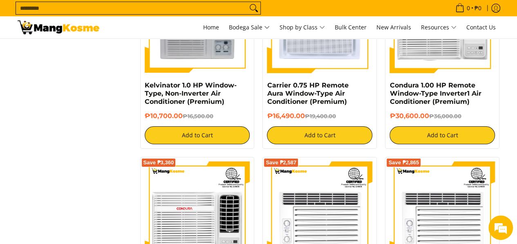
scroll to position [1503, 0]
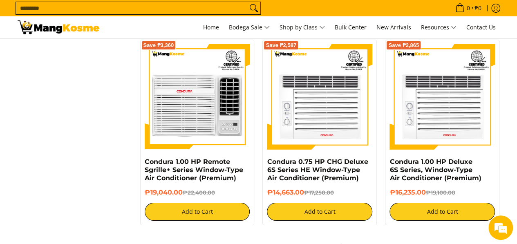
click at [93, 13] on input "Search..." at bounding box center [131, 8] width 231 height 12
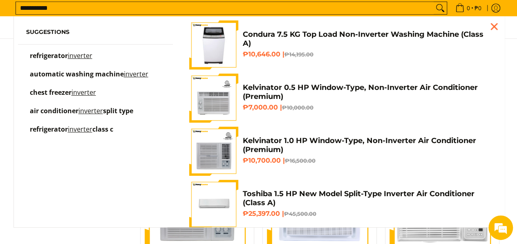
scroll to position [1194, 0]
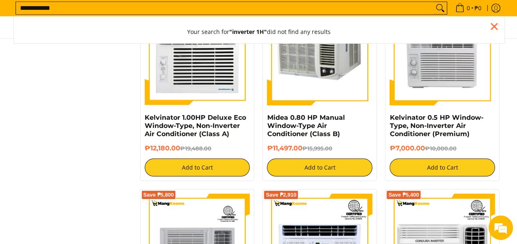
type input "**********"
click at [433, 2] on button "Search" at bounding box center [439, 8] width 13 height 12
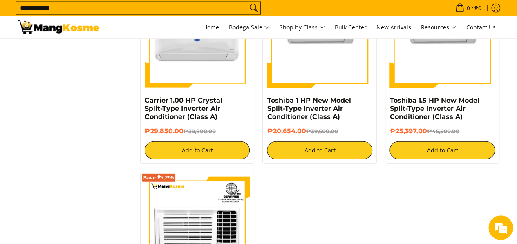
scroll to position [850, 0]
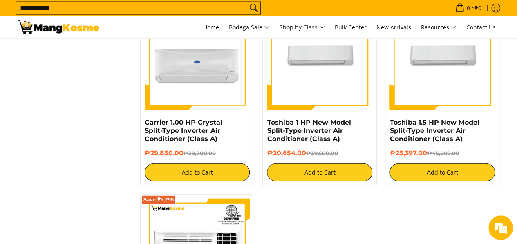
click at [311, 100] on div "Save ₱18,946" at bounding box center [319, 62] width 105 height 114
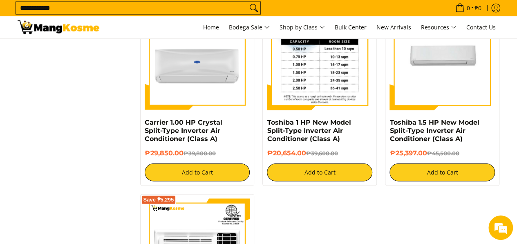
click at [306, 69] on img at bounding box center [319, 57] width 105 height 105
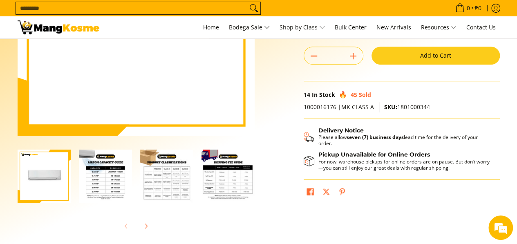
scroll to position [196, 0]
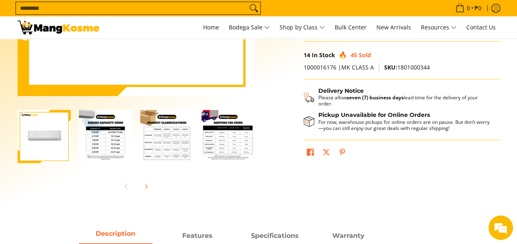
click at [112, 143] on img "Toshiba 1 HP New Model Split-Type Inverter Air Conditioner (Class A)-2" at bounding box center [105, 136] width 53 height 53
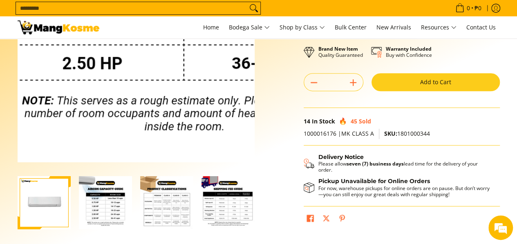
scroll to position [131, 0]
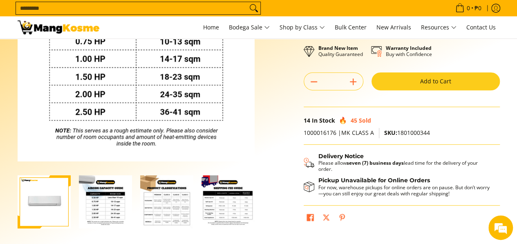
click at [240, 215] on img "mang-kosme-shipping-fee-guide-infographic" at bounding box center [227, 201] width 53 height 53
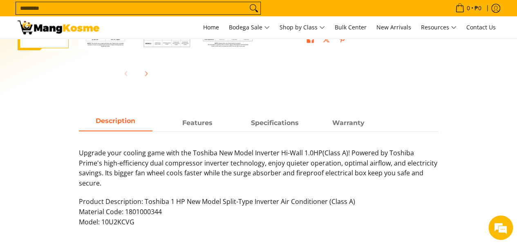
scroll to position [310, 0]
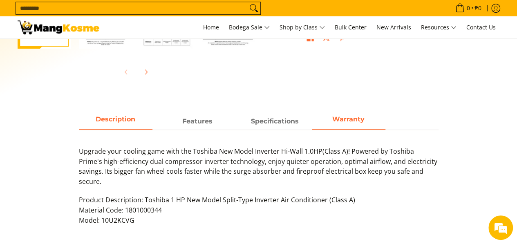
click at [344, 121] on span "Warranty" at bounding box center [349, 121] width 74 height 15
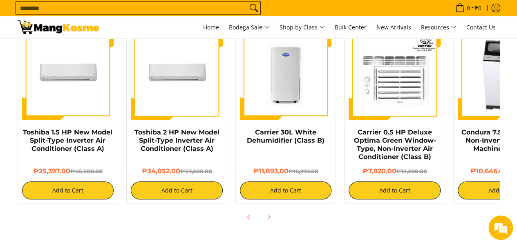
scroll to position [809, 0]
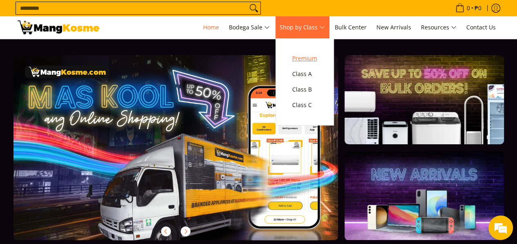
click at [310, 60] on span "Premium" at bounding box center [304, 59] width 25 height 10
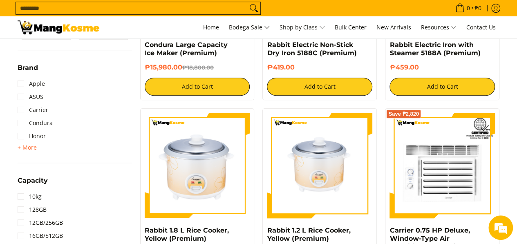
scroll to position [261, 0]
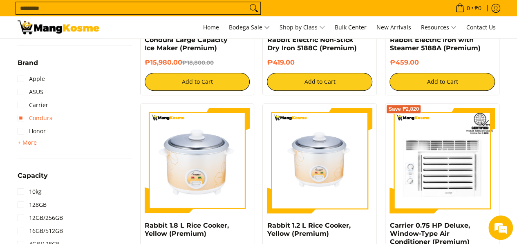
click at [24, 122] on link "Condura" at bounding box center [35, 118] width 35 height 13
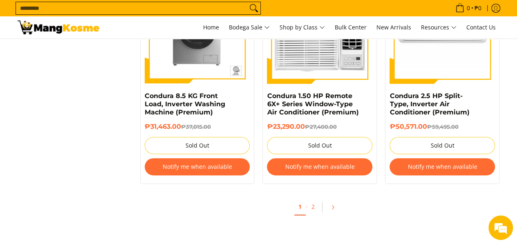
scroll to position [1643, 0]
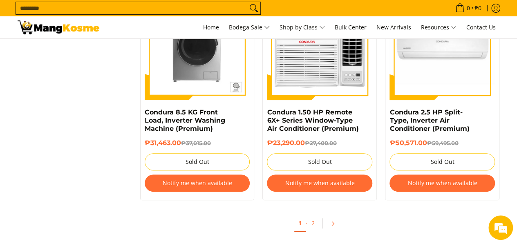
click at [82, 2] on input "Search..." at bounding box center [131, 8] width 231 height 12
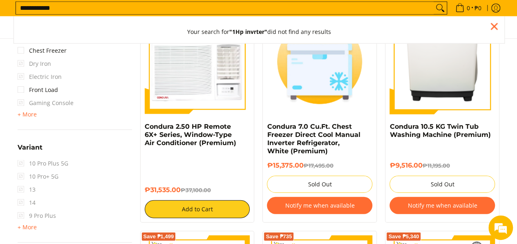
type input "**********"
click at [433, 2] on button "Search" at bounding box center [439, 8] width 13 height 12
